Goal: Entertainment & Leisure: Consume media (video, audio)

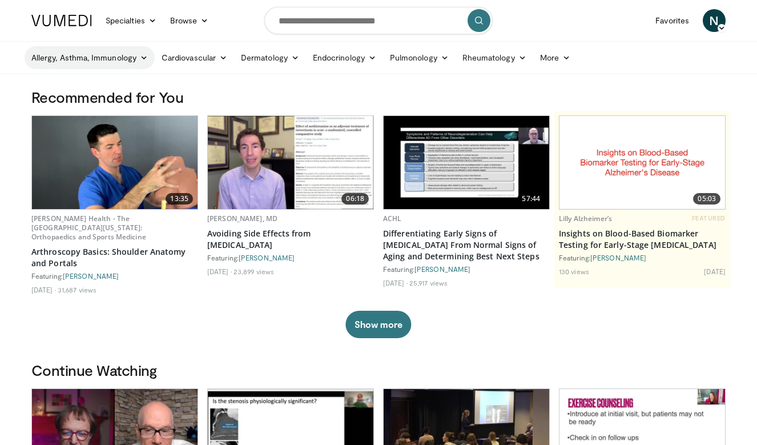
click at [146, 53] on link "Allergy, Asthma, Immunology" at bounding box center [90, 57] width 130 height 23
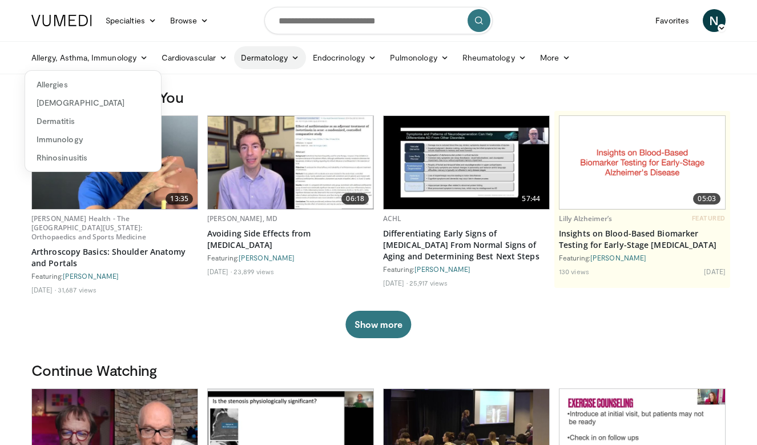
click at [297, 55] on icon at bounding box center [295, 58] width 8 height 8
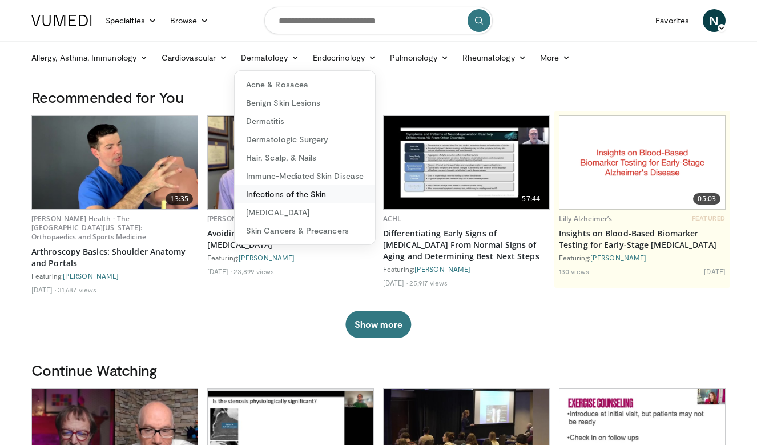
click at [291, 193] on link "Infections of the Skin" at bounding box center [305, 194] width 141 height 18
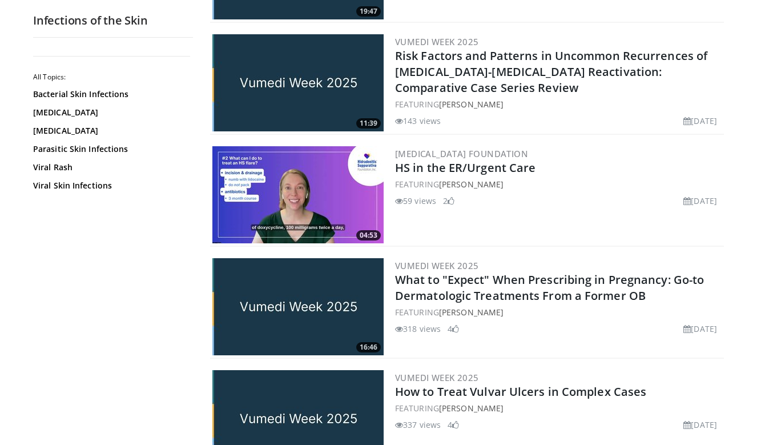
scroll to position [991, 0]
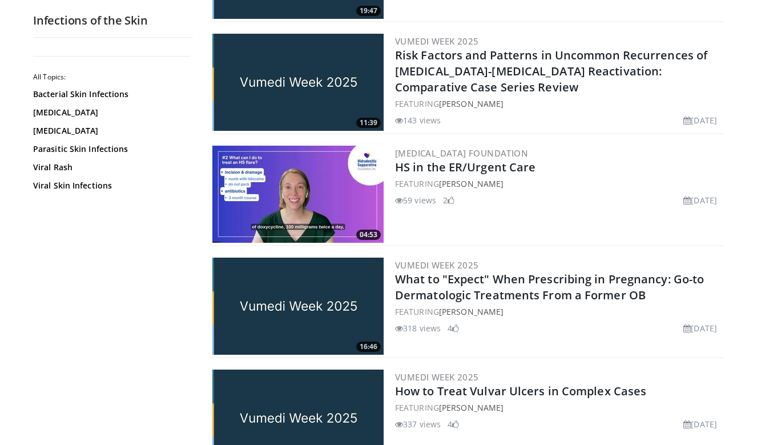
click at [268, 188] on img at bounding box center [297, 194] width 171 height 97
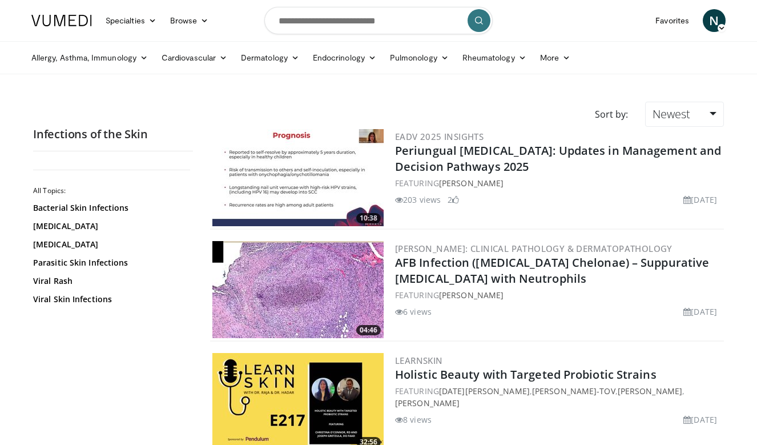
scroll to position [0, 0]
click at [342, 26] on input "Search topics, interventions" at bounding box center [378, 20] width 228 height 27
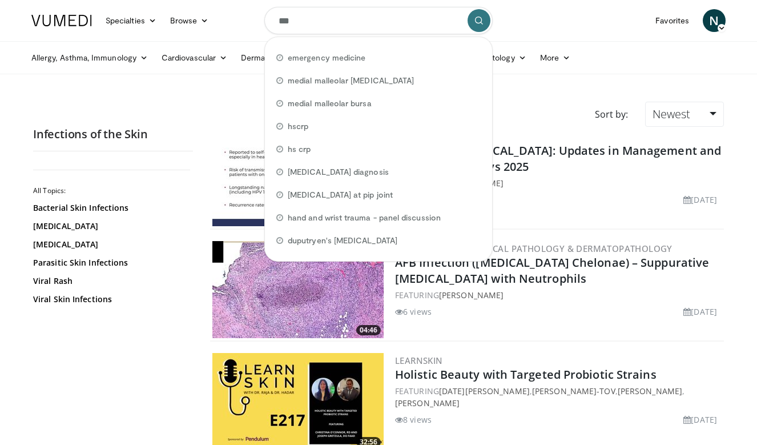
type input "****"
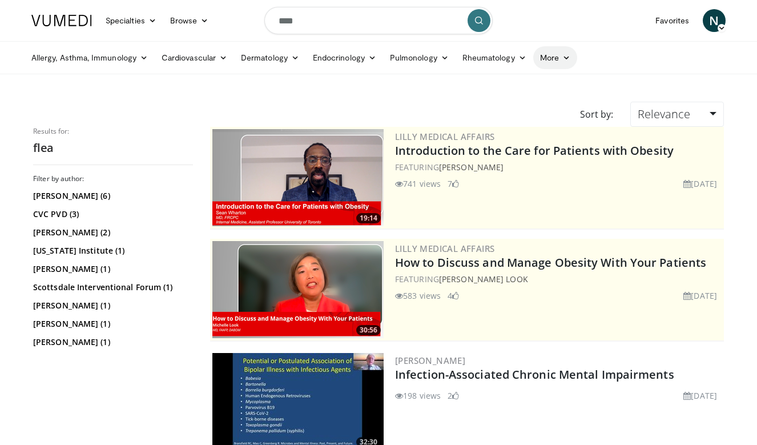
click at [569, 56] on icon at bounding box center [567, 58] width 8 height 8
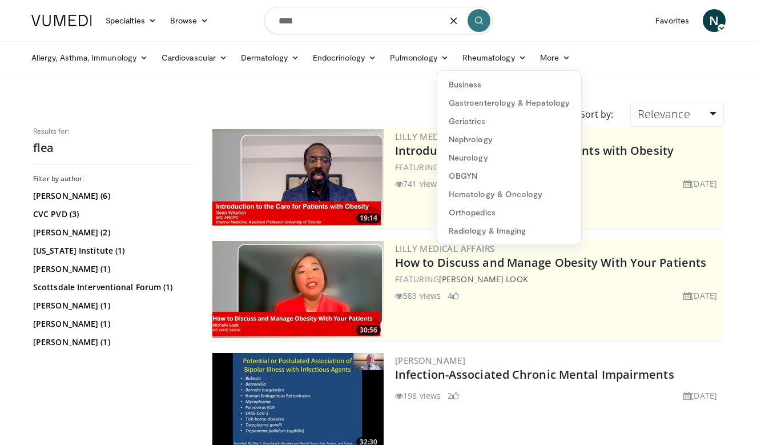
click at [350, 19] on input "****" at bounding box center [378, 20] width 228 height 27
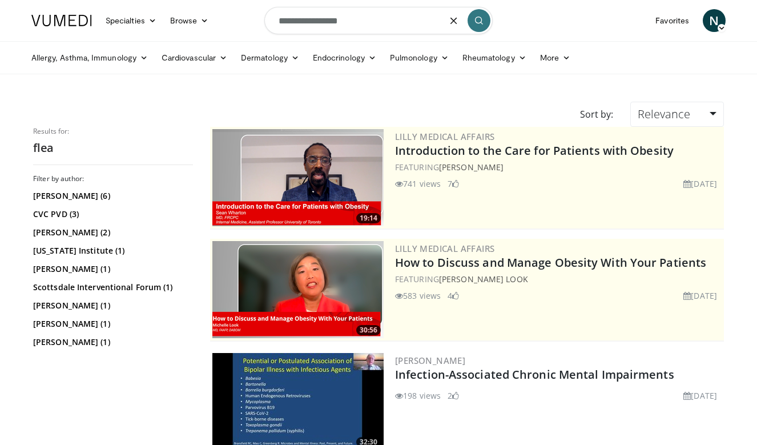
type input "**********"
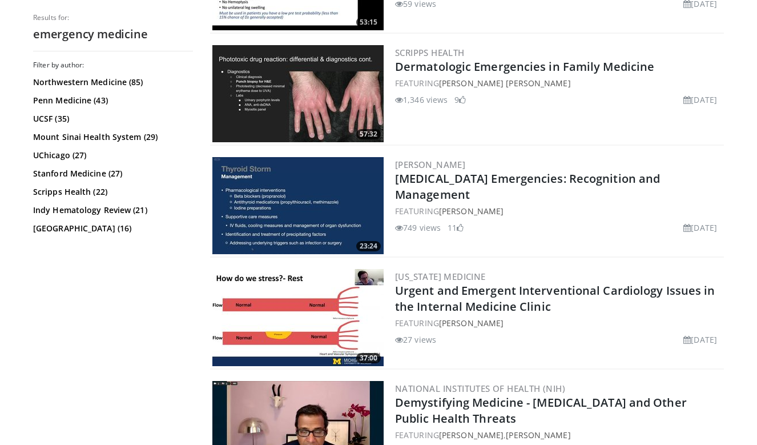
scroll to position [644, 0]
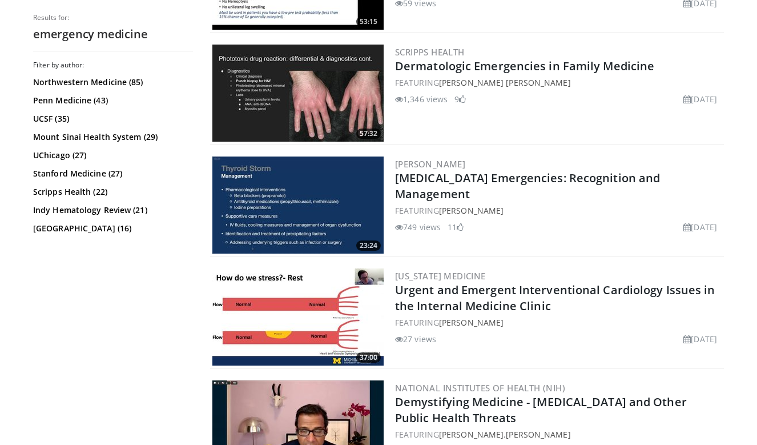
click at [294, 96] on img at bounding box center [297, 93] width 171 height 97
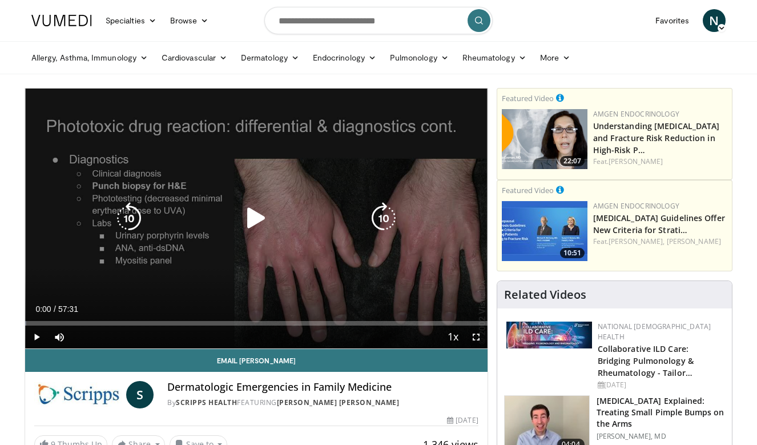
click at [253, 223] on icon "Video Player" at bounding box center [256, 218] width 32 height 32
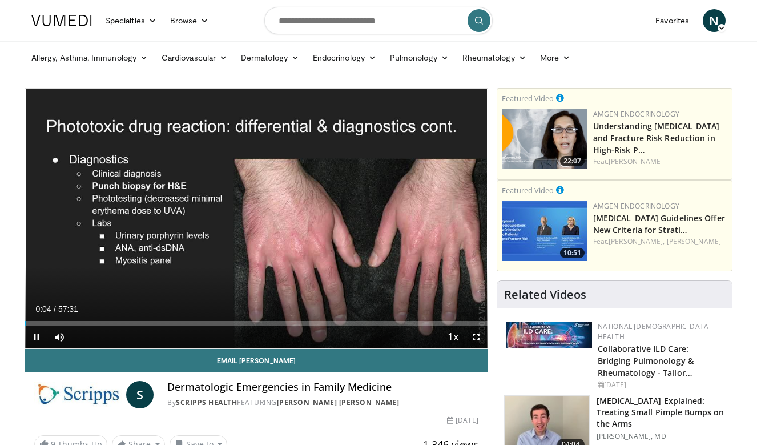
click at [253, 223] on div "10 seconds Tap to unmute" at bounding box center [256, 219] width 463 height 260
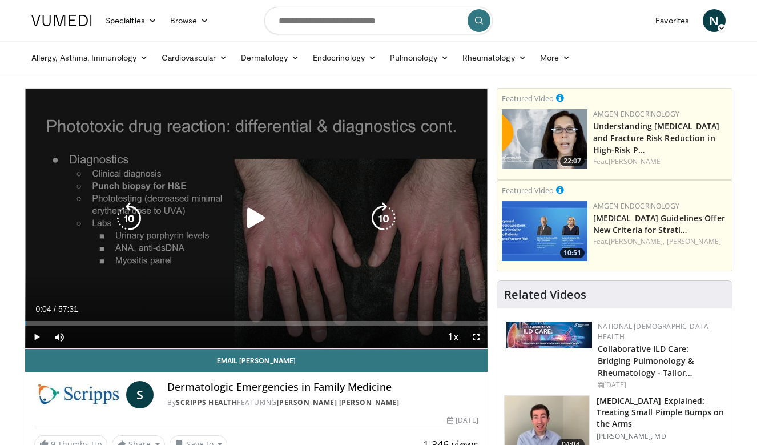
click at [240, 221] on icon "Video Player" at bounding box center [256, 218] width 32 height 32
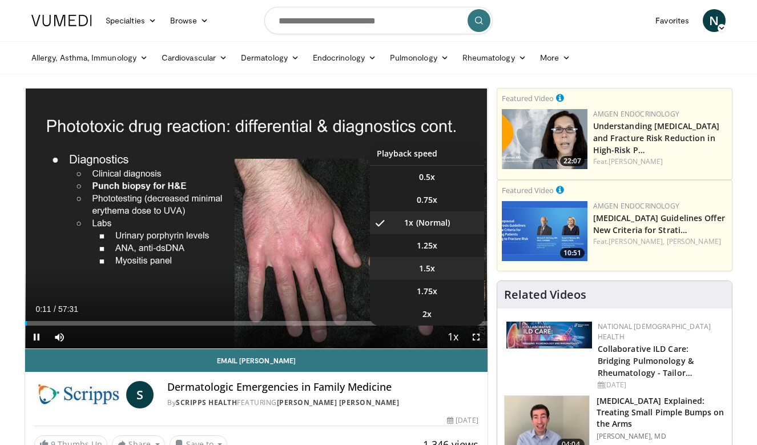
click at [445, 268] on li "1.5x" at bounding box center [427, 268] width 114 height 23
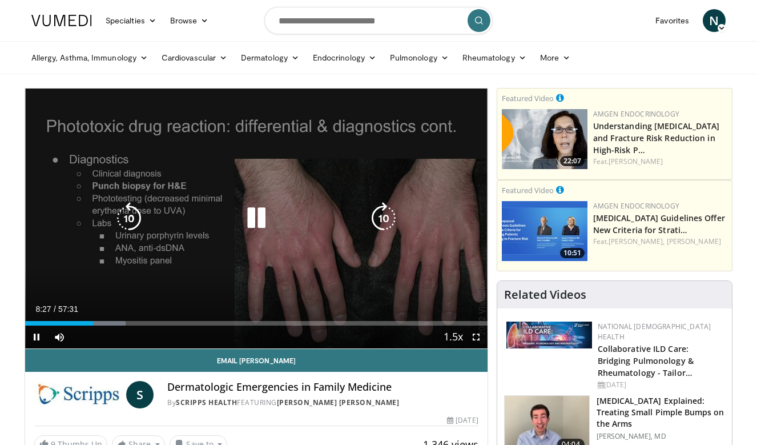
click at [262, 216] on icon "Video Player" at bounding box center [256, 218] width 32 height 32
click at [264, 219] on icon "Video Player" at bounding box center [256, 218] width 32 height 32
click at [254, 229] on icon "Video Player" at bounding box center [256, 218] width 32 height 32
click at [260, 215] on icon "Video Player" at bounding box center [256, 218] width 32 height 32
click at [251, 215] on icon "Video Player" at bounding box center [256, 218] width 32 height 32
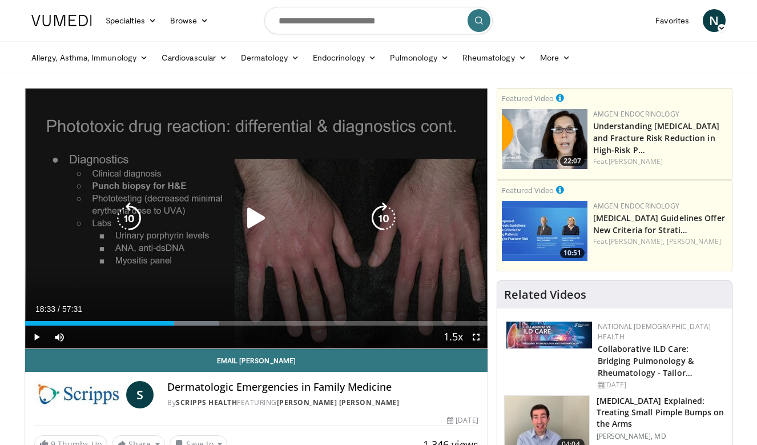
click at [248, 222] on icon "Video Player" at bounding box center [256, 218] width 32 height 32
click at [267, 215] on icon "Video Player" at bounding box center [256, 218] width 32 height 32
click at [246, 225] on icon "Video Player" at bounding box center [256, 218] width 32 height 32
click at [255, 221] on icon "Video Player" at bounding box center [256, 218] width 32 height 32
click at [243, 225] on icon "Video Player" at bounding box center [256, 218] width 32 height 32
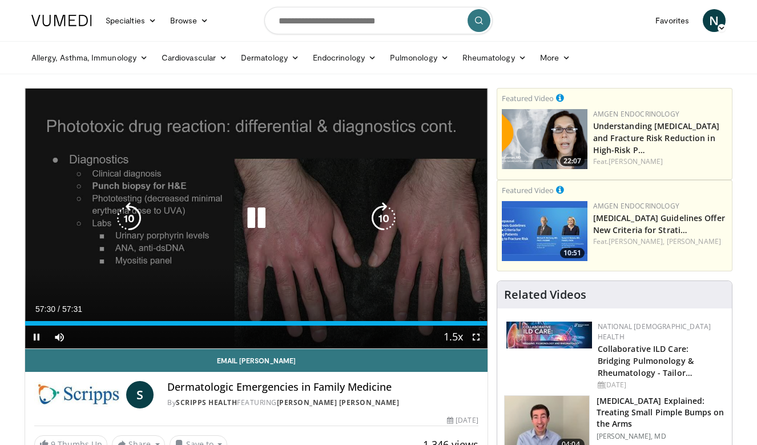
click at [247, 224] on icon "Video Player" at bounding box center [256, 218] width 32 height 32
